Goal: Information Seeking & Learning: Learn about a topic

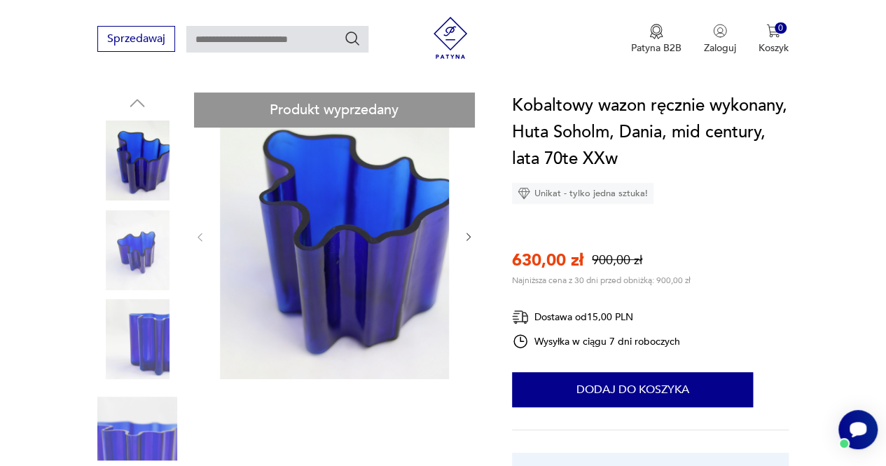
scroll to position [134, 0]
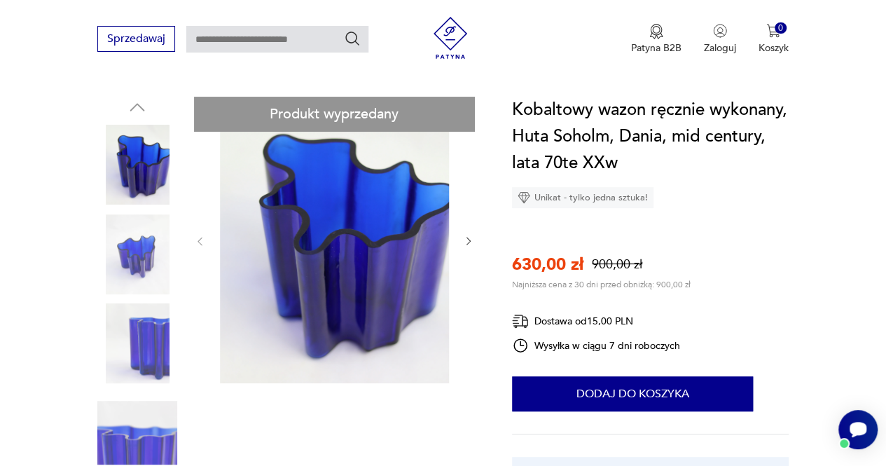
click at [352, 240] on img at bounding box center [334, 240] width 229 height 286
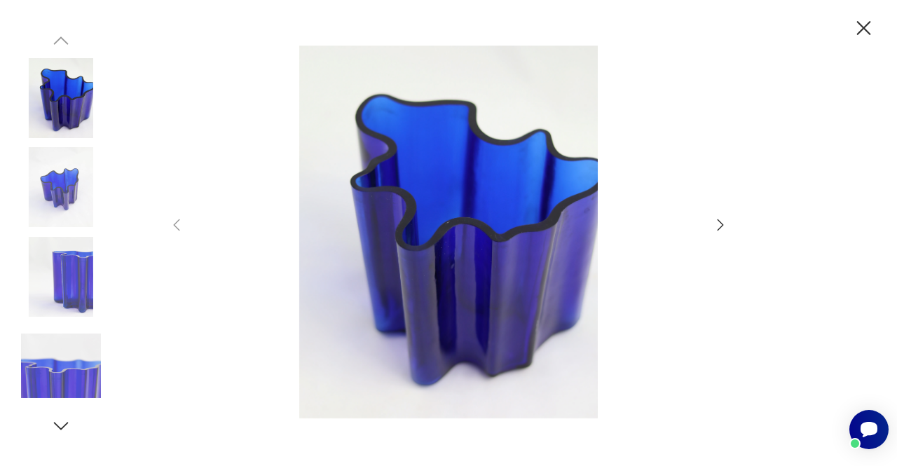
click at [711, 225] on div at bounding box center [448, 233] width 560 height 375
click at [721, 223] on icon "button" at bounding box center [720, 224] width 6 height 11
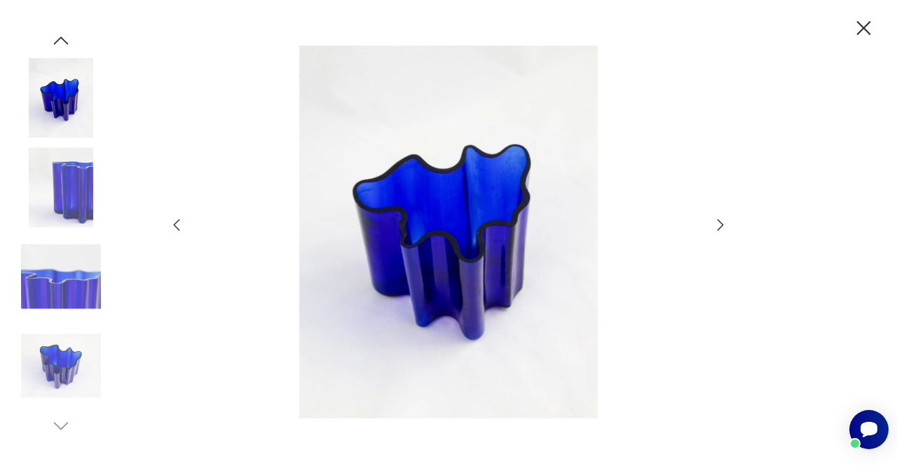
click at [721, 223] on icon "button" at bounding box center [720, 224] width 6 height 11
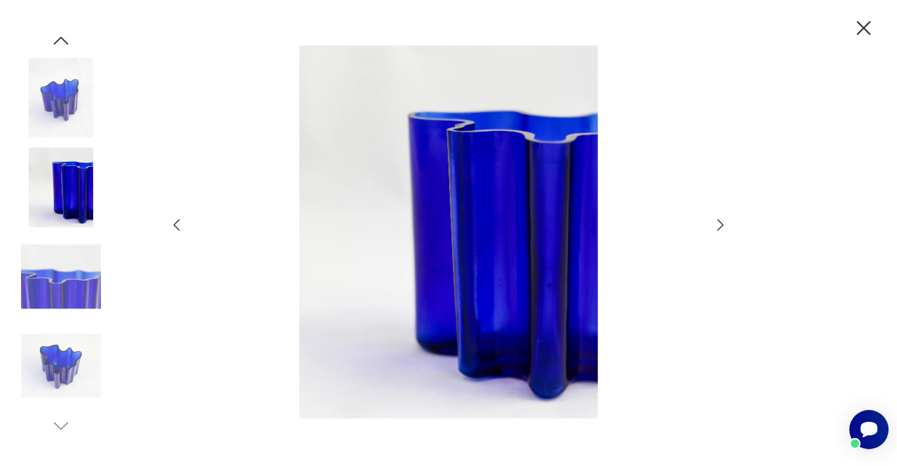
click at [721, 223] on icon "button" at bounding box center [720, 224] width 6 height 11
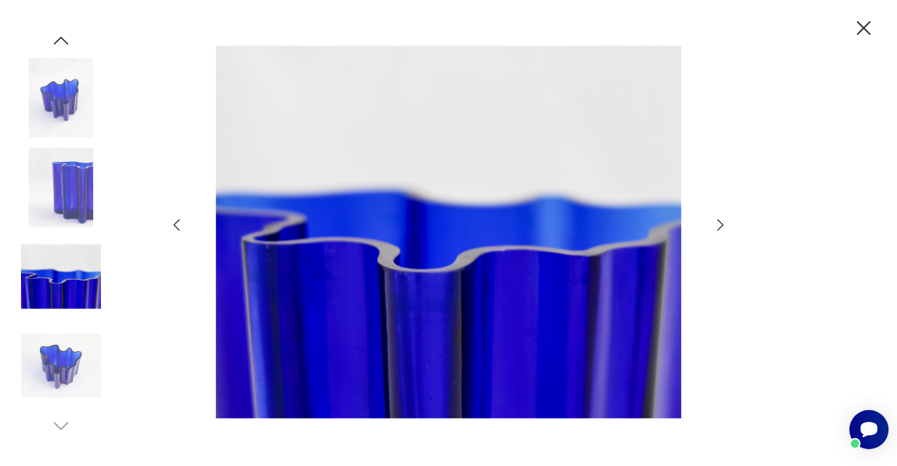
click at [863, 27] on icon "button" at bounding box center [864, 28] width 14 height 14
